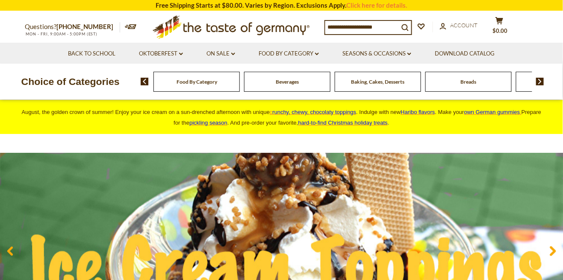
click at [325, 55] on li "Food By Category dropdown_arrow All Food By Category Taste of Germany Collectio…" at bounding box center [289, 53] width 83 height 21
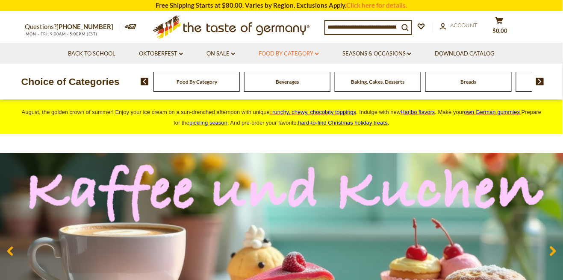
click at [319, 54] on icon at bounding box center [317, 54] width 4 height 3
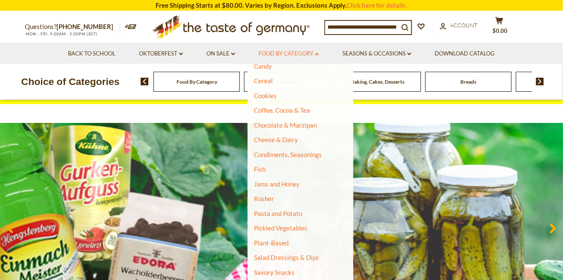
scroll to position [32, 0]
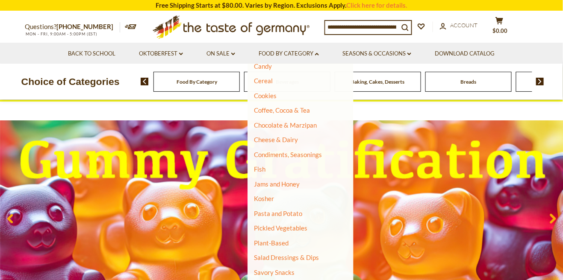
click at [360, 26] on input at bounding box center [362, 27] width 74 height 12
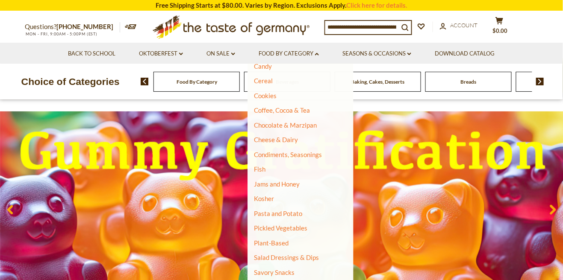
scroll to position [18, 0]
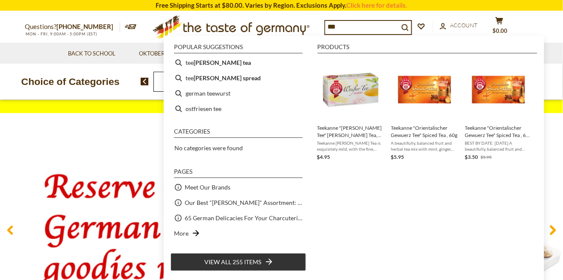
click at [195, 79] on b "wurst spread" at bounding box center [227, 78] width 67 height 10
type input "**********"
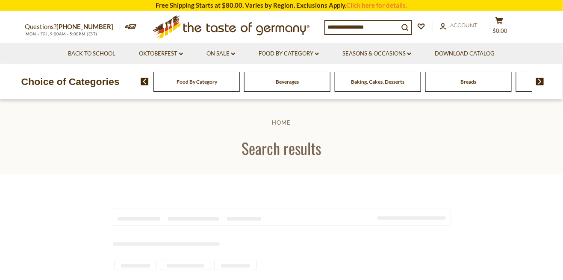
type input "**********"
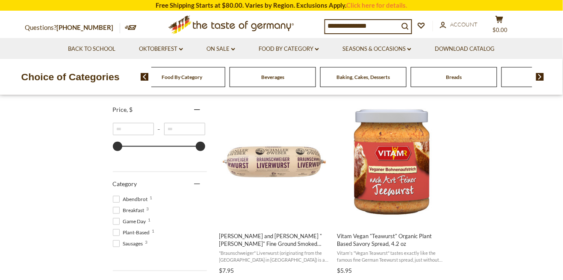
scroll to position [157, 0]
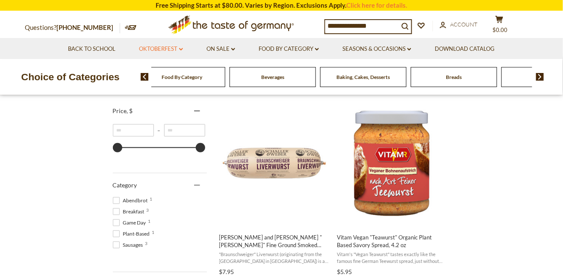
click at [181, 49] on icon "dropdown_arrow" at bounding box center [181, 49] width 4 height 3
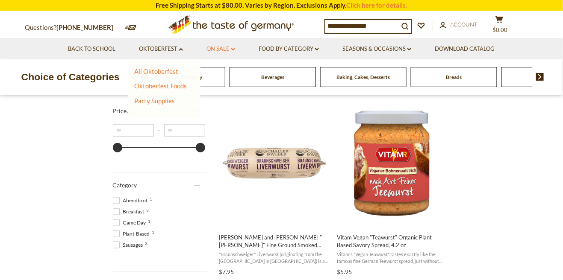
click at [233, 48] on icon "dropdown_arrow" at bounding box center [233, 49] width 4 height 3
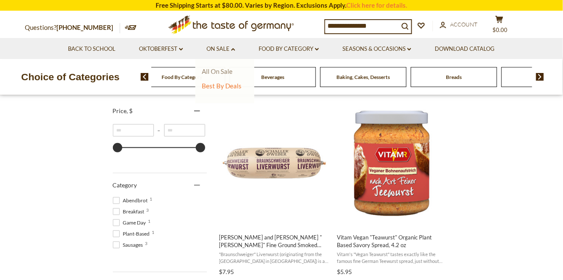
click at [216, 70] on link "All On Sale" at bounding box center [217, 72] width 31 height 8
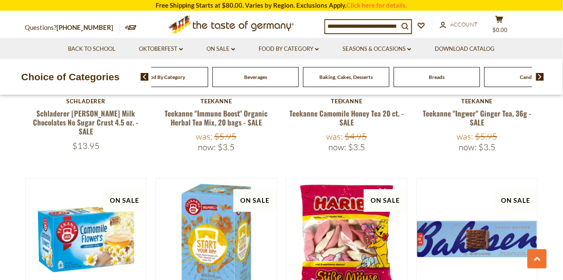
scroll to position [1380, 0]
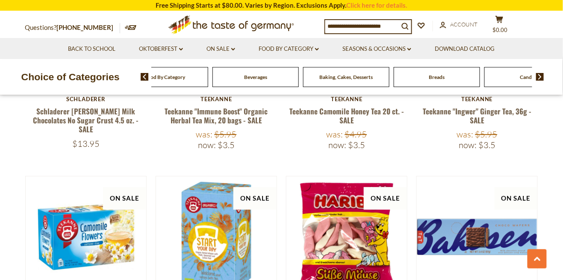
click at [252, 75] on span "Beverages" at bounding box center [255, 77] width 23 height 6
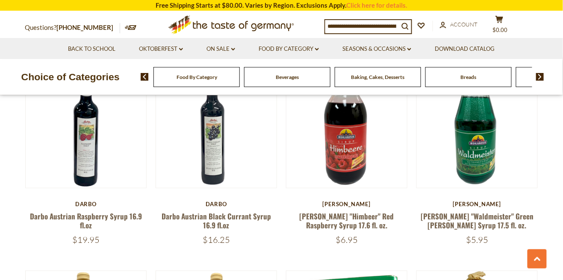
scroll to position [889, 0]
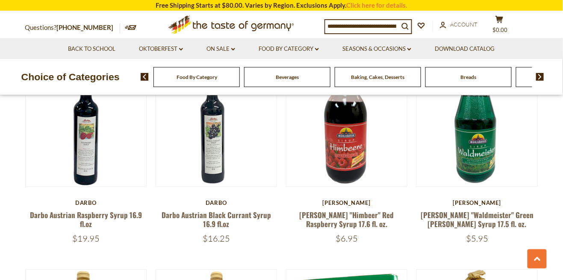
click at [470, 79] on span "Breads" at bounding box center [469, 77] width 16 height 6
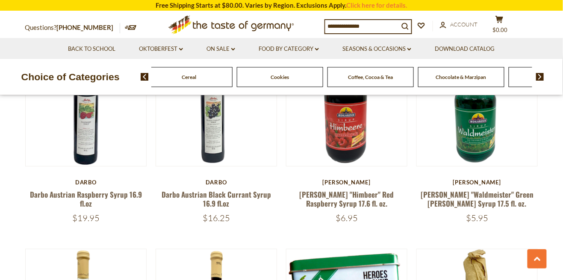
scroll to position [930, 0]
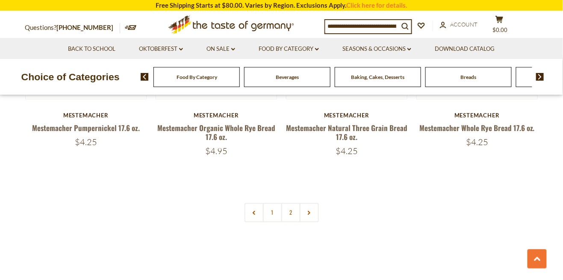
scroll to position [1998, 0]
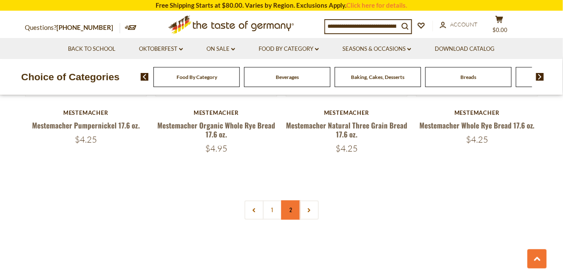
click at [291, 208] on link "2" at bounding box center [290, 210] width 19 height 19
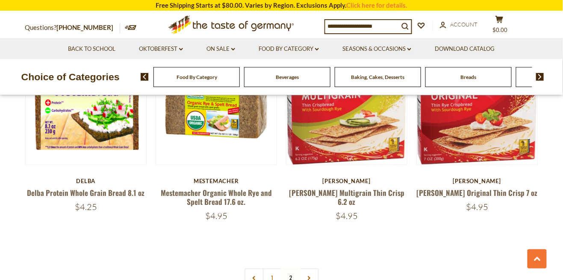
scroll to position [1112, 0]
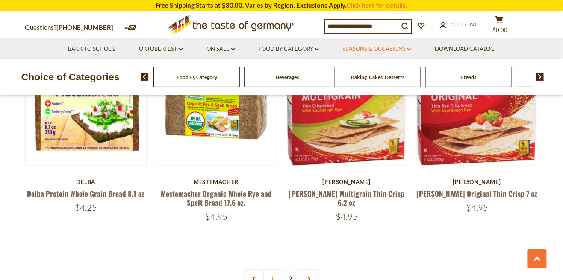
click at [411, 50] on icon at bounding box center [409, 49] width 4 height 3
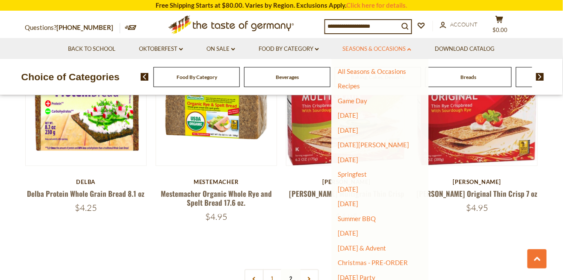
scroll to position [6, 0]
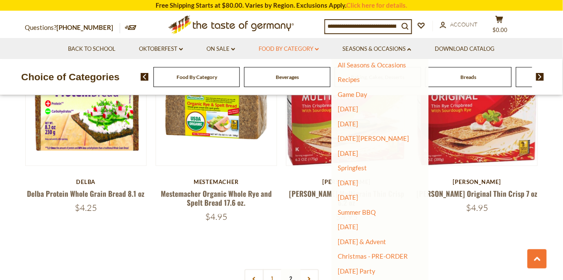
click at [317, 52] on link "Food By Category dropdown_arrow" at bounding box center [289, 48] width 60 height 9
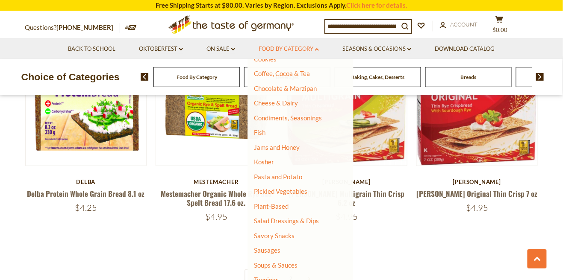
scroll to position [139, 0]
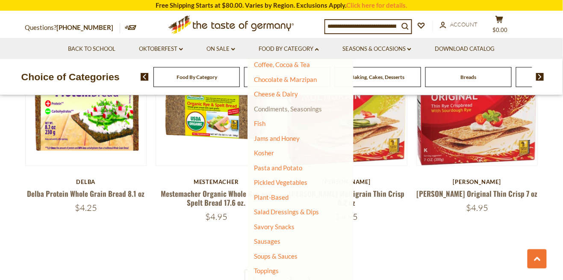
click at [273, 111] on link "Condiments, Seasonings" at bounding box center [288, 109] width 68 height 8
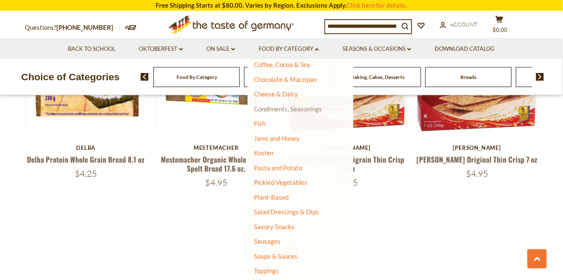
scroll to position [1153, 0]
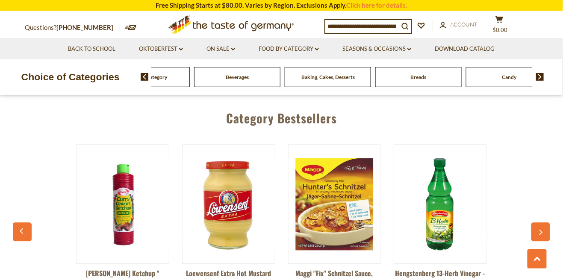
scroll to position [2218, 0]
click at [359, 24] on input at bounding box center [362, 26] width 74 height 12
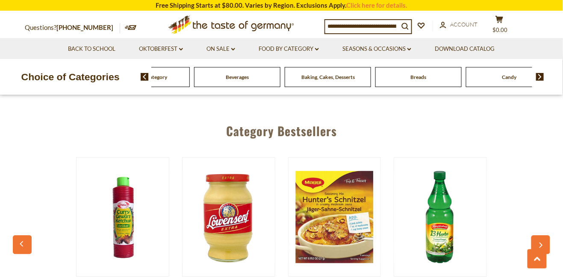
scroll to position [2203, 0]
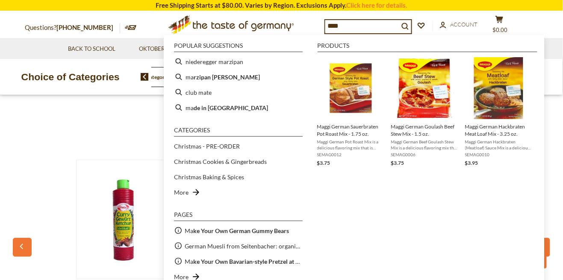
type input "*****"
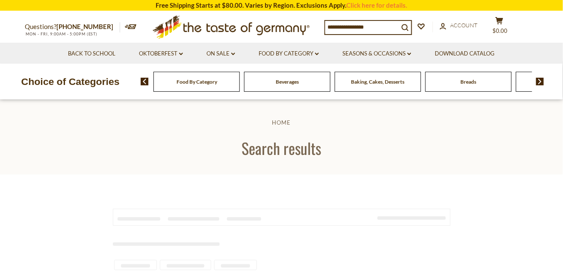
type input "*****"
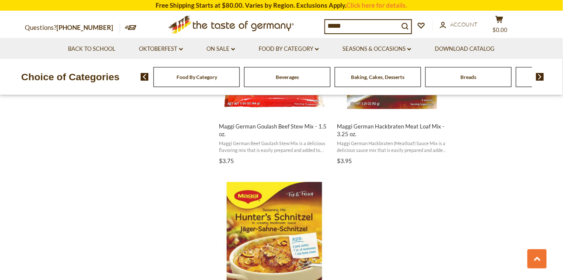
scroll to position [1375, 0]
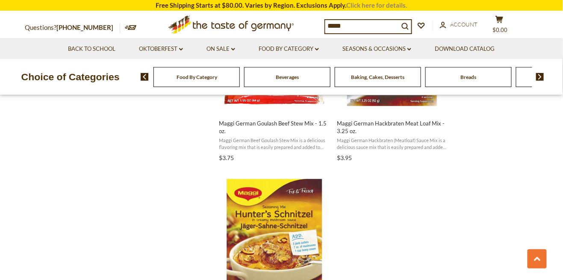
click at [371, 7] on link "Click here for details." at bounding box center [377, 5] width 61 height 8
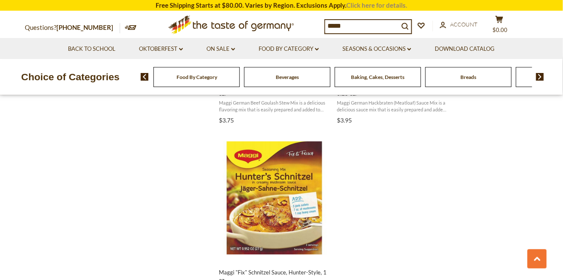
scroll to position [1416, 0]
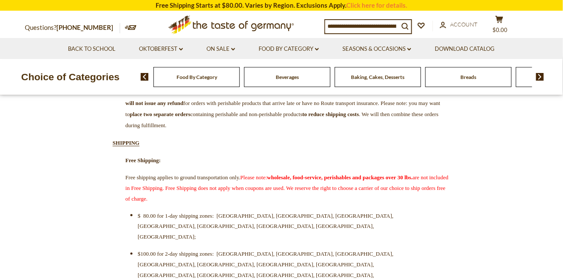
scroll to position [212, 0]
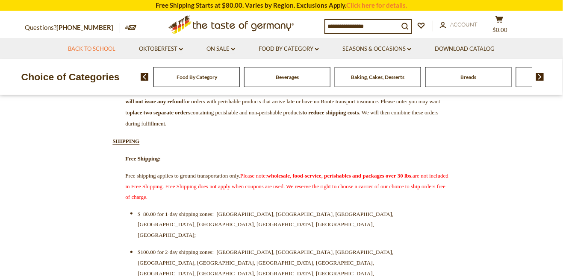
click at [85, 47] on link "Back to School" at bounding box center [91, 48] width 47 height 9
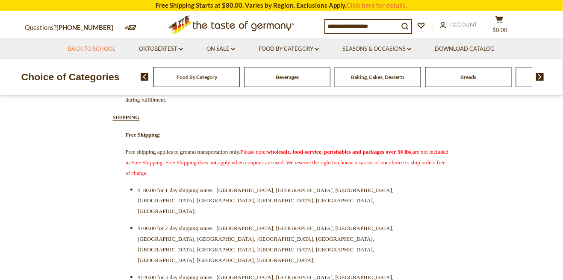
scroll to position [253, 0]
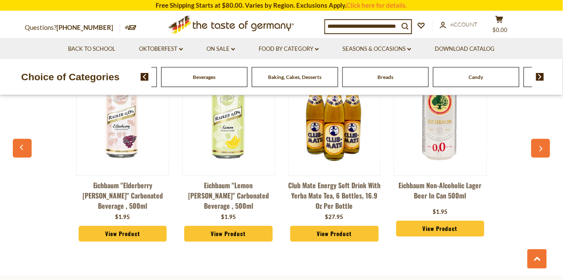
scroll to position [2290, 0]
